Goal: Find specific page/section: Find specific page/section

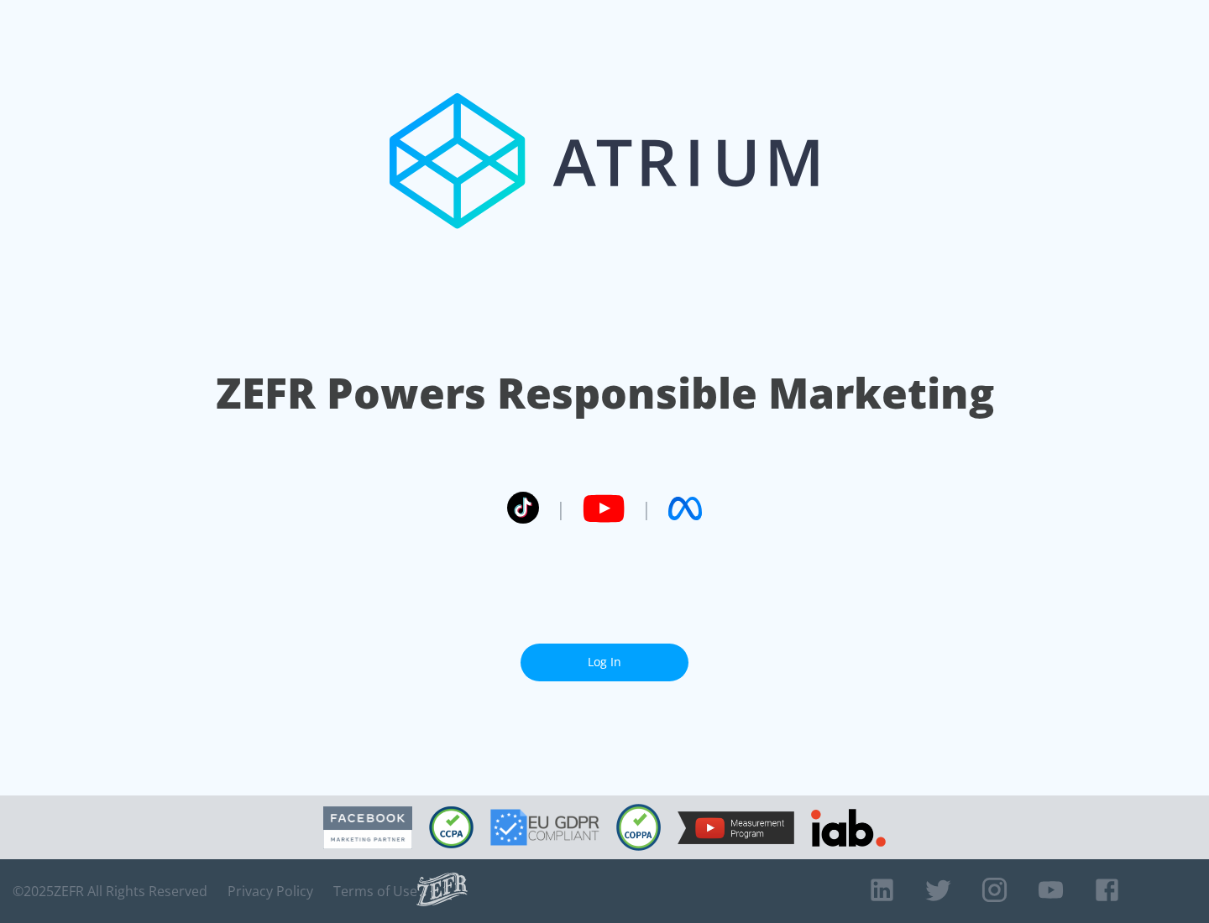
click at [604, 662] on link "Log In" at bounding box center [605, 663] width 168 height 38
